Goal: Task Accomplishment & Management: Use online tool/utility

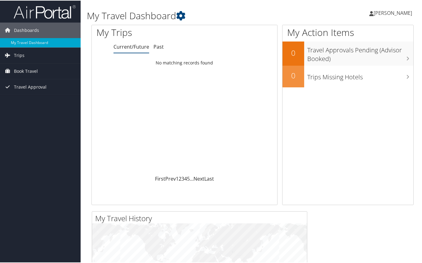
click at [380, 12] on span "[PERSON_NAME]" at bounding box center [393, 12] width 38 height 7
click at [345, 132] on div "My Action Items 0 Travel Approvals Pending (Advisor Booked) 0 Trips Missing Hot…" at bounding box center [347, 114] width 131 height 180
click at [388, 11] on span "[PERSON_NAME]" at bounding box center [393, 12] width 38 height 7
click at [348, 159] on div "My Action Items 0 Travel Approvals Pending (Advisor Booked) 0 Trips Missing Hot…" at bounding box center [347, 114] width 131 height 180
click at [14, 52] on span "Trips" at bounding box center [19, 55] width 11 height 16
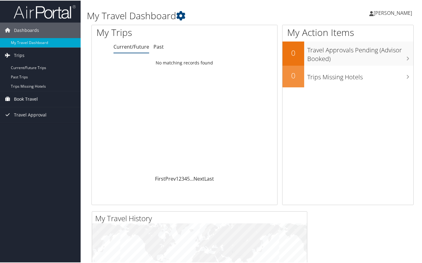
click at [18, 97] on span "Book Travel" at bounding box center [26, 99] width 24 height 16
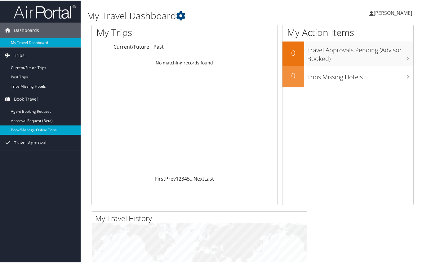
click at [18, 129] on link "Book/Manage Online Trips" at bounding box center [40, 129] width 81 height 9
